Goal: Task Accomplishment & Management: Use online tool/utility

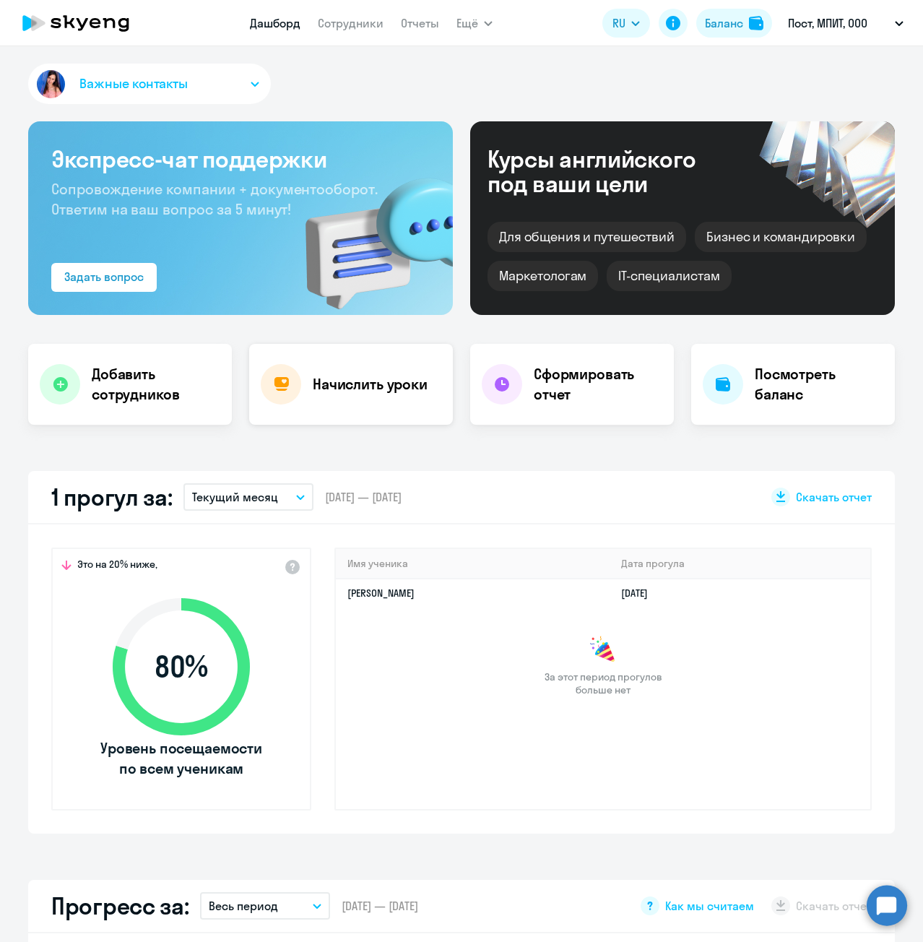
select select "30"
click at [314, 404] on div "Начислить уроки" at bounding box center [351, 384] width 204 height 81
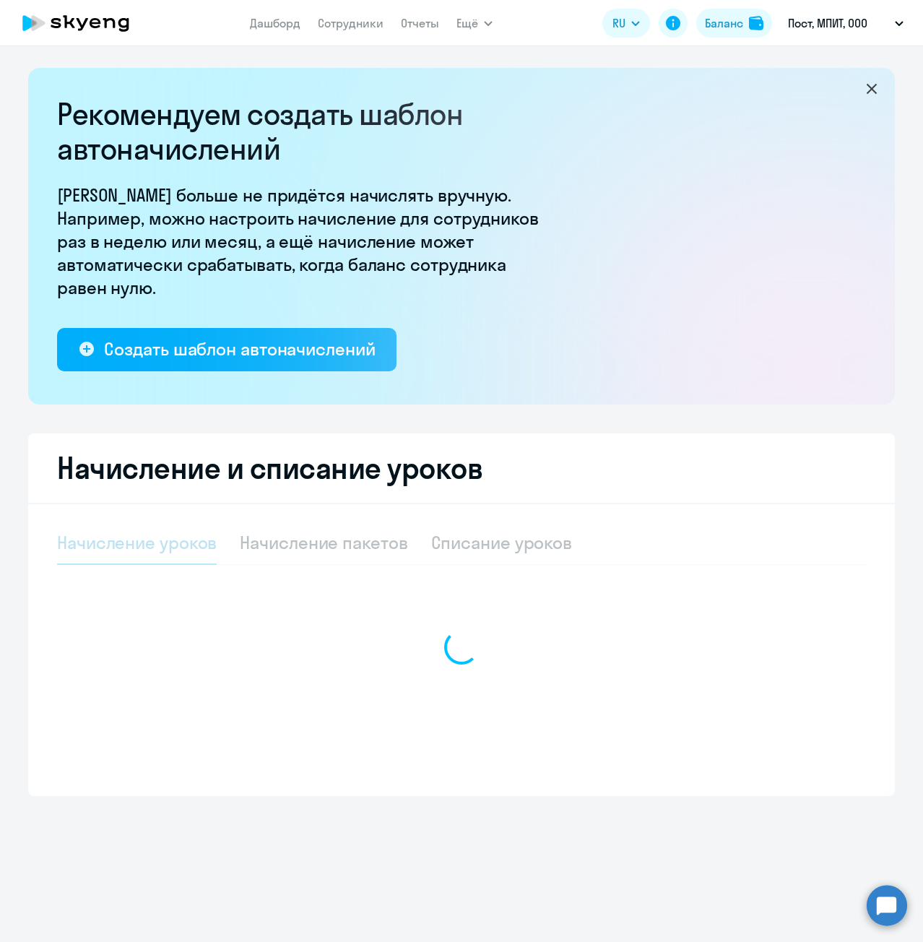
select select "10"
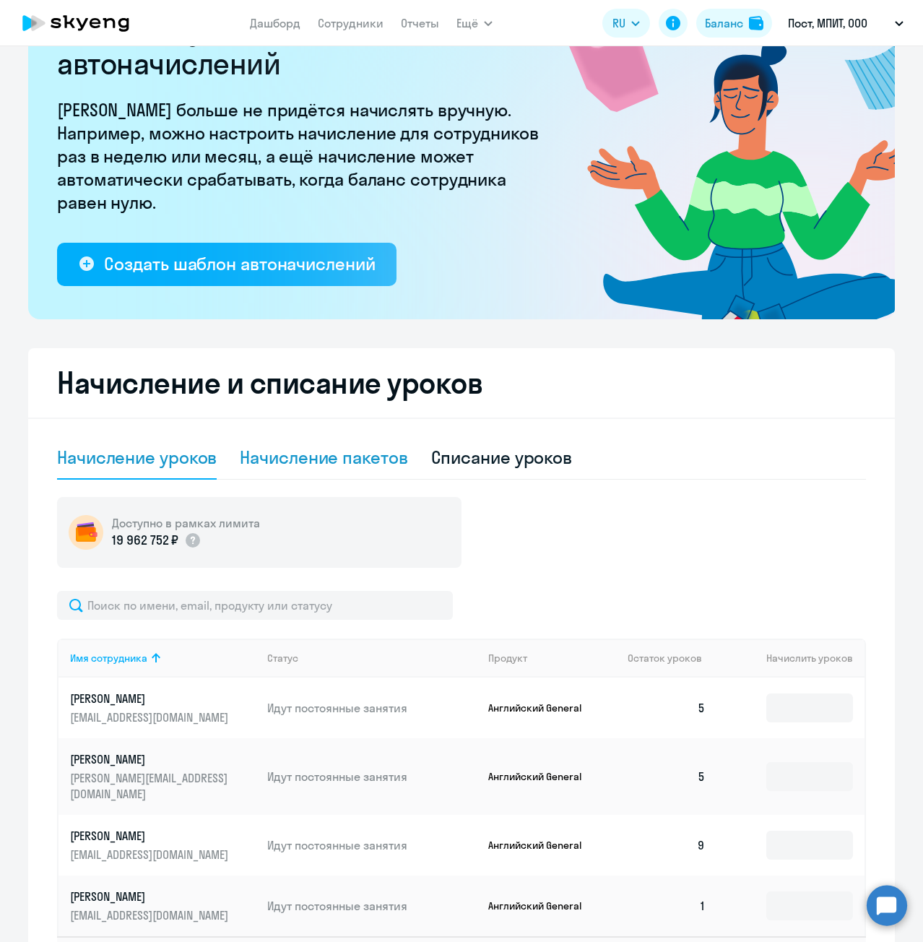
scroll to position [185, 0]
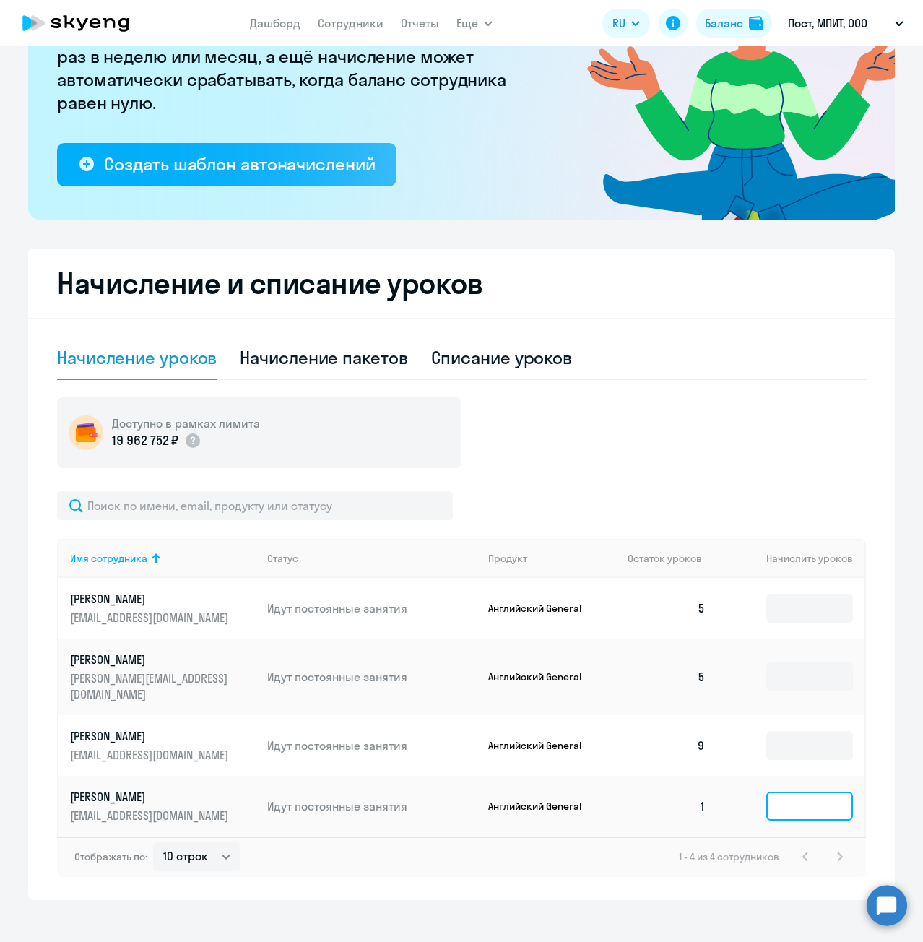
click at [769, 792] on input at bounding box center [809, 806] width 87 height 29
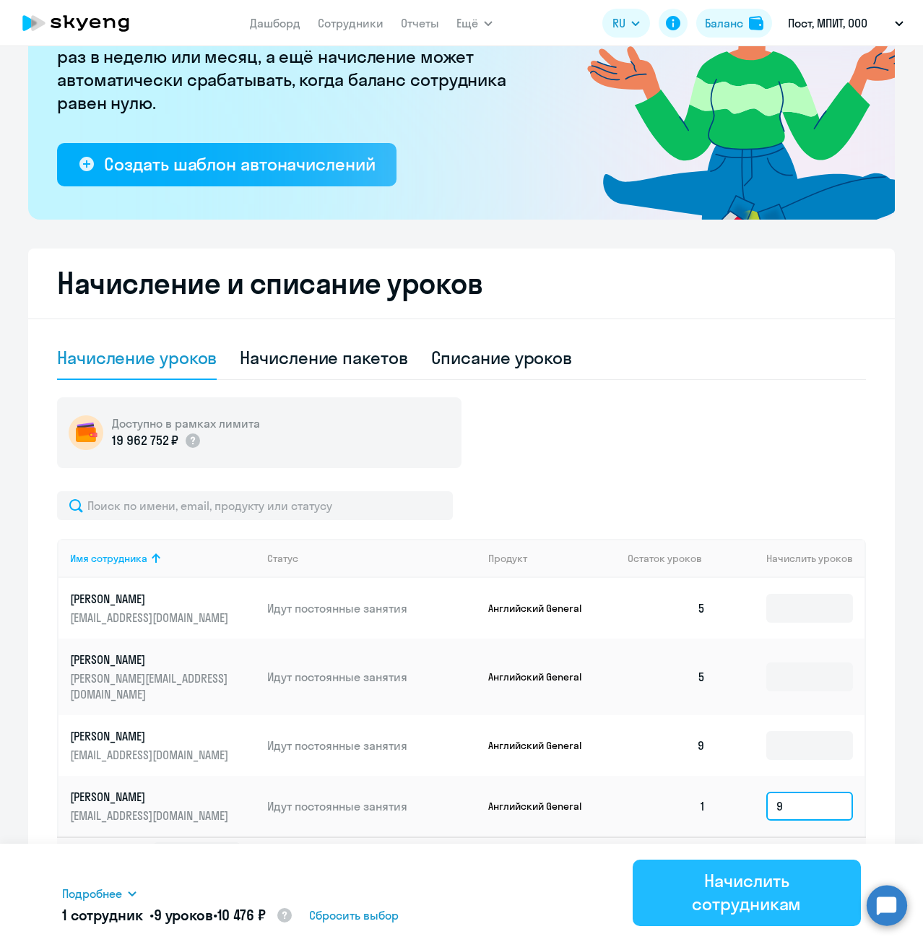
type input "9"
click at [720, 890] on div "Начислить сотрудникам" at bounding box center [747, 892] width 188 height 46
